Goal: Task Accomplishment & Management: Use online tool/utility

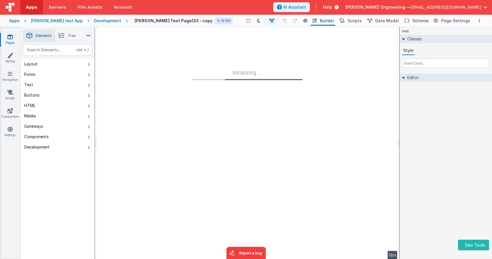
click at [452, 186] on div "page Classes Style Editor DEV: Focus DEV: builderToggleConditionalCSS DEV: Remo…" at bounding box center [446, 143] width 92 height 232
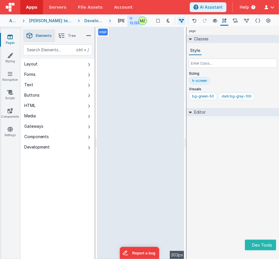
click at [117, 137] on div "page --> 303px" at bounding box center [140, 143] width 87 height 232
click at [132, 121] on div "page --> 303px" at bounding box center [140, 143] width 87 height 232
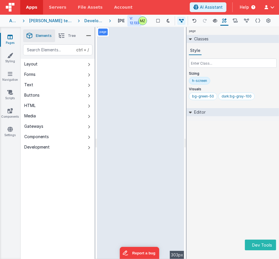
click at [132, 121] on div "page --> 303px" at bounding box center [140, 143] width 87 height 232
click at [274, 5] on button "Delfs' Engineering — michaelzeliznak+3@gmail.com" at bounding box center [268, 7] width 12 height 4
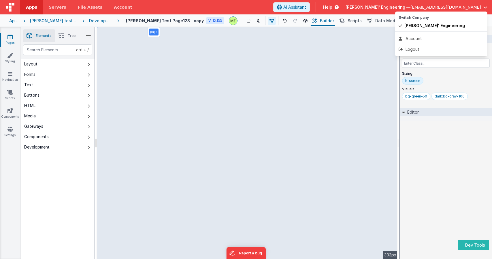
click at [248, 82] on button at bounding box center [246, 129] width 492 height 259
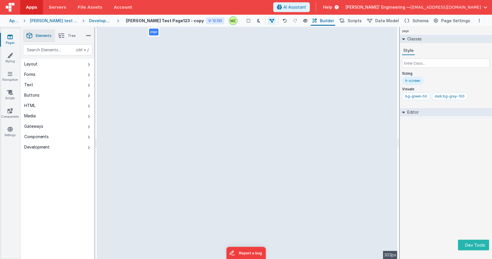
click at [248, 82] on div "page --> 303px" at bounding box center [247, 143] width 301 height 232
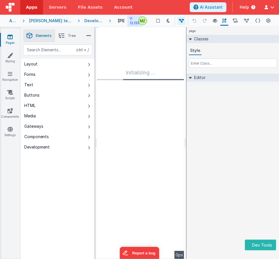
click at [250, 135] on div "page Classes Style Editor DEV: Focus DEV: builderToggleConditionalCSS DEV: Remo…" at bounding box center [232, 143] width 92 height 232
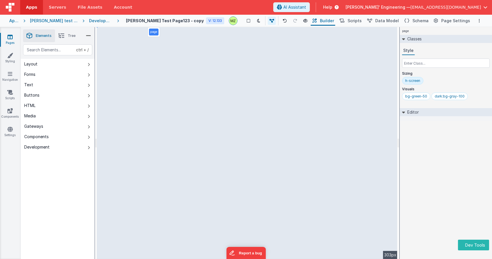
click at [447, 186] on div "page Classes Style Sizing h-screen Visuals bg-green-50 dark:bg-gray-100 Editor …" at bounding box center [446, 143] width 92 height 232
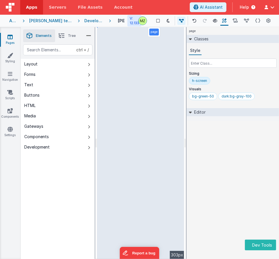
click at [235, 171] on div "page Classes Style Sizing h-screen Visuals bg-green-50 dark:bg-gray-100 Editor …" at bounding box center [232, 143] width 92 height 232
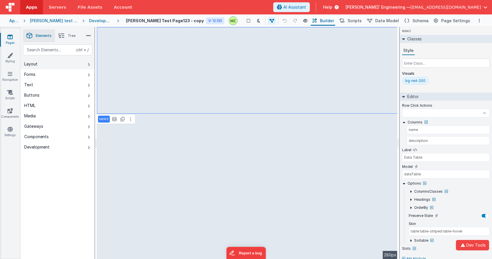
click at [52, 65] on button "Layout" at bounding box center [58, 64] width 74 height 10
click at [278, 76] on div "Visuals bg-red-200" at bounding box center [446, 79] width 88 height 16
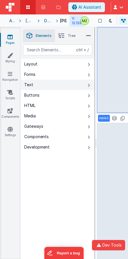
click at [65, 86] on button "Text" at bounding box center [58, 85] width 74 height 10
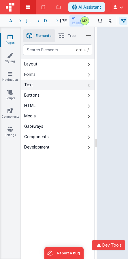
click at [65, 86] on button "Text" at bounding box center [58, 85] width 74 height 10
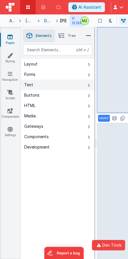
click at [65, 86] on button "Text" at bounding box center [58, 85] width 74 height 10
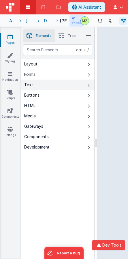
click at [65, 86] on button "Text" at bounding box center [58, 85] width 74 height 10
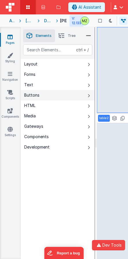
click at [70, 99] on button "Buttons" at bounding box center [58, 95] width 74 height 10
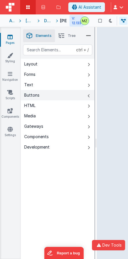
click at [70, 99] on button "Buttons" at bounding box center [58, 95] width 74 height 10
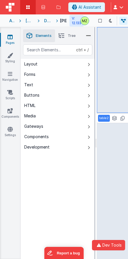
click at [43, 189] on div "ctrl + / Layout Forms Text Buttons HTML Media Gateways Components Development P…" at bounding box center [58, 165] width 74 height 242
select select
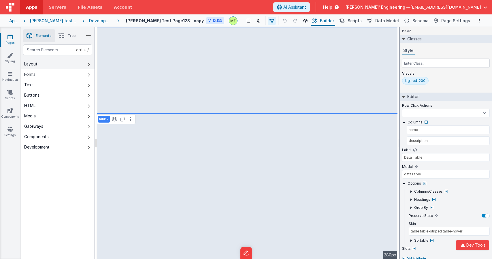
click at [67, 64] on button "Layout" at bounding box center [58, 64] width 74 height 10
select select
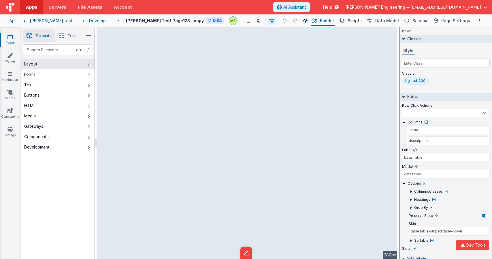
select select
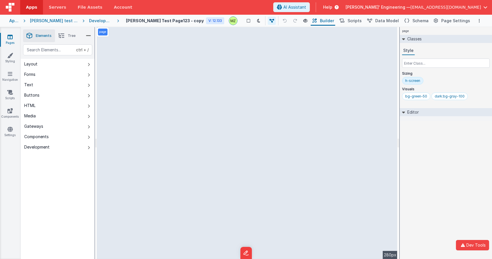
click at [128, 171] on div "page Classes Style Sizing h-screen Visuals bg-green-50 dark:bg-gray-100 Editor …" at bounding box center [446, 143] width 92 height 232
